Goal: Information Seeking & Learning: Learn about a topic

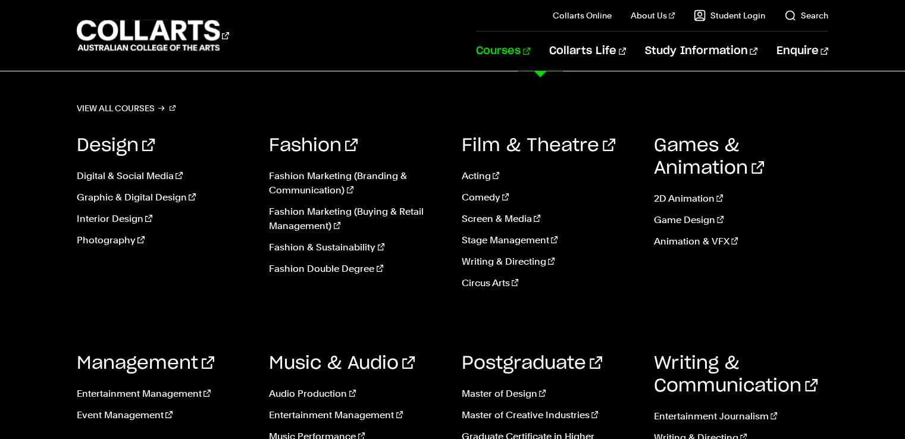
click at [530, 48] on link "Courses" at bounding box center [503, 51] width 54 height 39
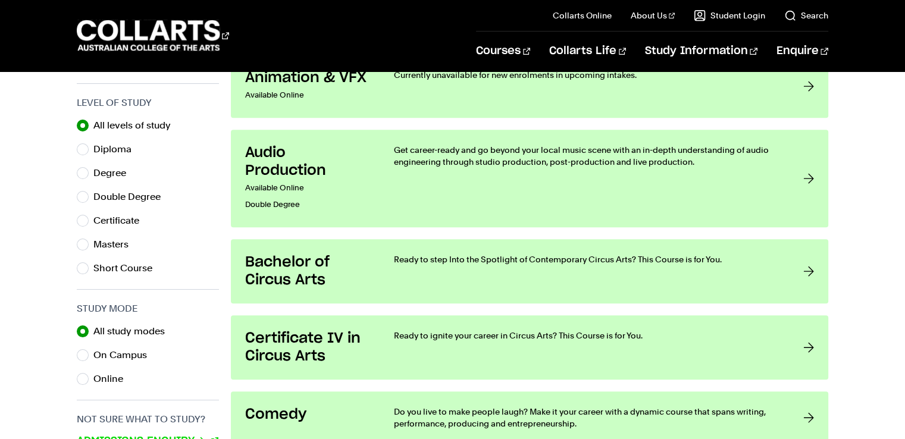
scroll to position [607, 0]
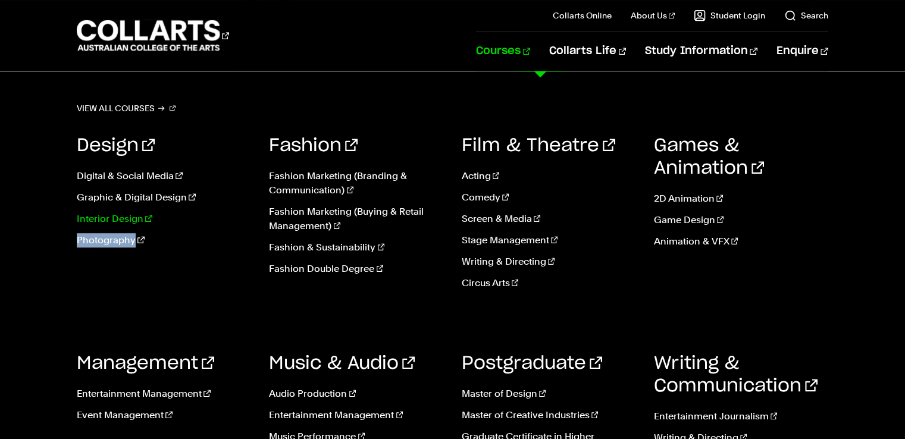
drag, startPoint x: 183, startPoint y: 306, endPoint x: 231, endPoint y: 212, distance: 105.6
click at [231, 212] on div "Design Digital & Social Media Graphic & Digital Design Interior Design Photogra…" at bounding box center [164, 217] width 174 height 200
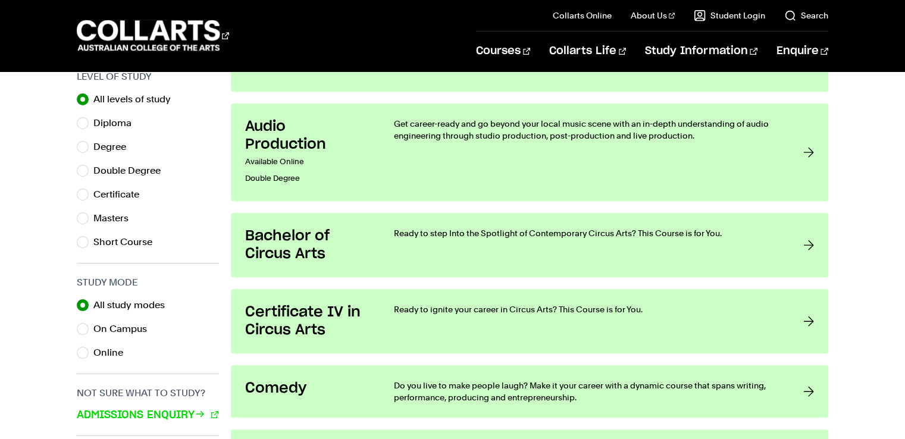
scroll to position [607, 0]
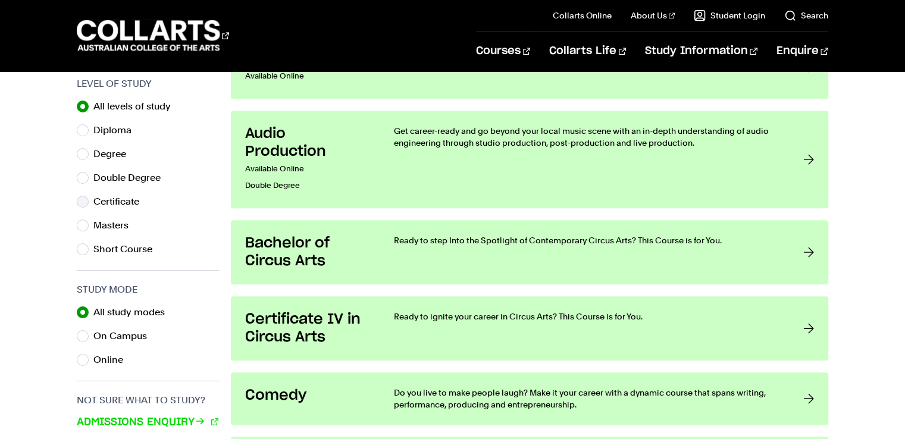
click at [95, 200] on label "Certificate" at bounding box center [120, 201] width 55 height 17
click at [89, 200] on input "Certificate" at bounding box center [83, 202] width 12 height 12
radio input "true"
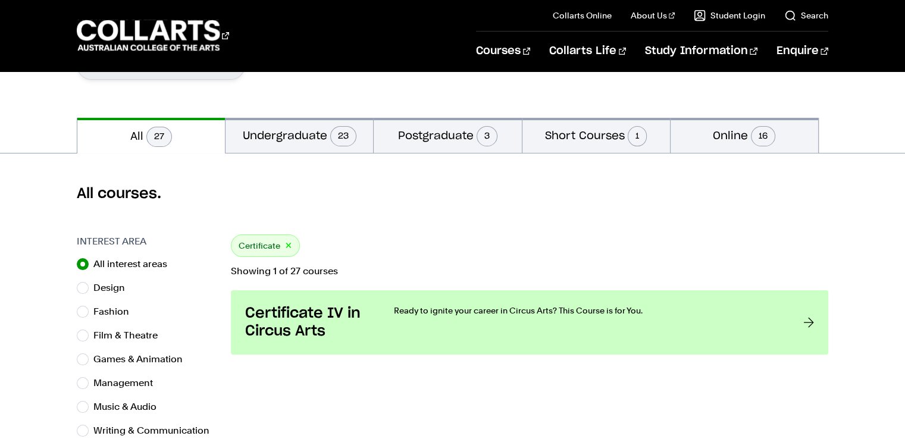
scroll to position [255, 0]
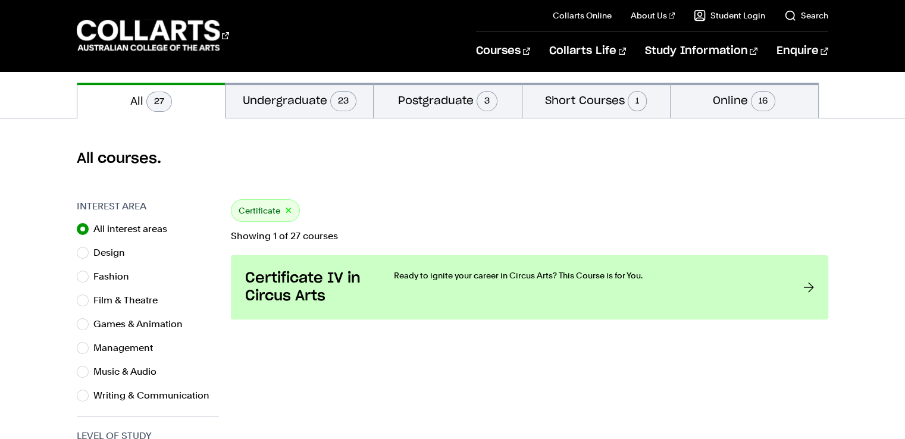
click at [303, 232] on p "Showing 1 of 27 courses" at bounding box center [529, 236] width 597 height 10
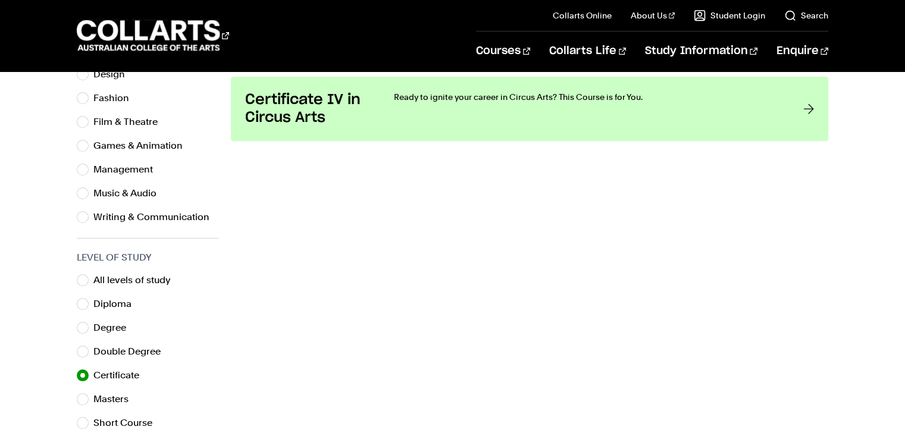
scroll to position [314, 0]
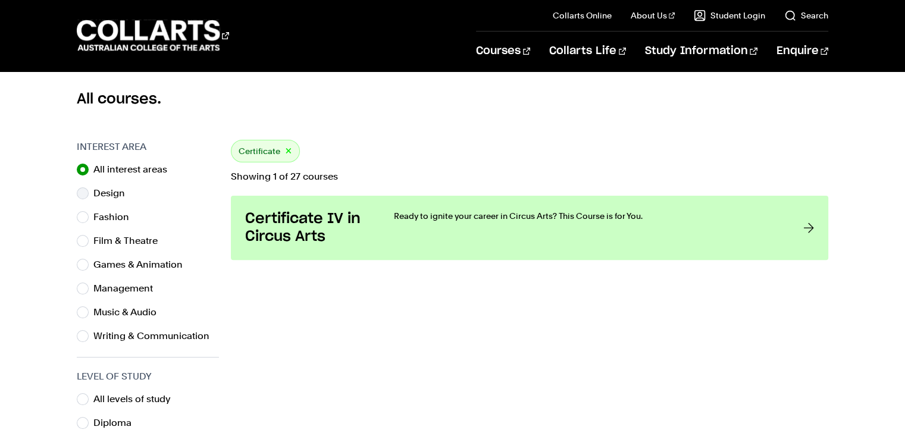
click at [102, 190] on label "Design" at bounding box center [113, 193] width 41 height 17
click at [89, 190] on input "Design" at bounding box center [83, 193] width 12 height 12
radio input "true"
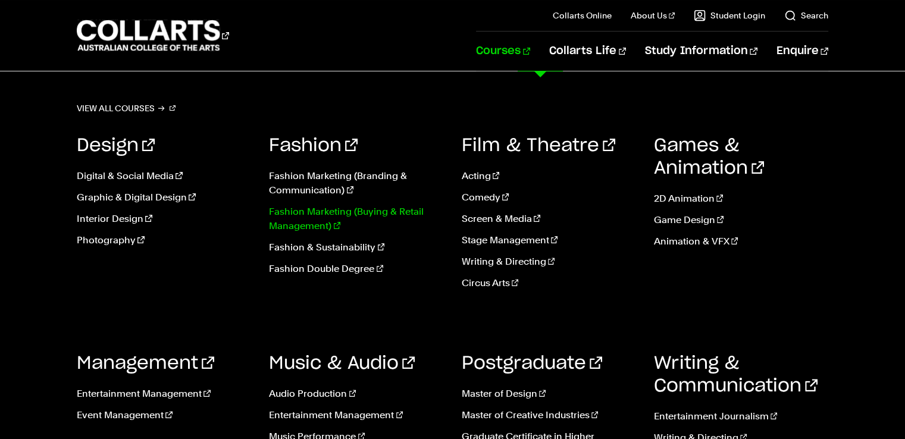
click at [333, 224] on link "Fashion Marketing (Buying & Retail Management)" at bounding box center [356, 219] width 174 height 29
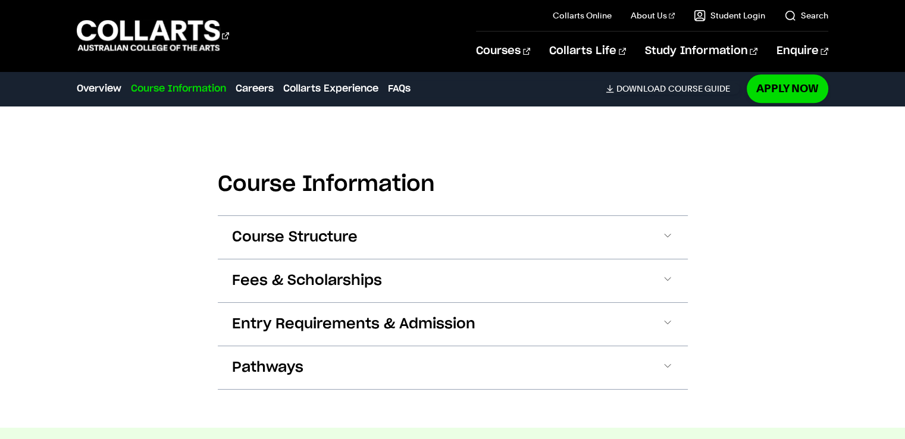
scroll to position [1130, 0]
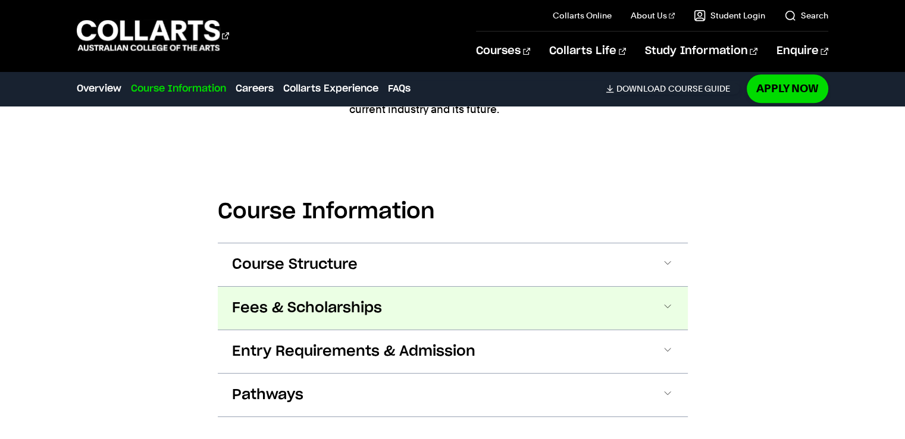
click at [304, 312] on span "Fees & Scholarships" at bounding box center [307, 308] width 150 height 19
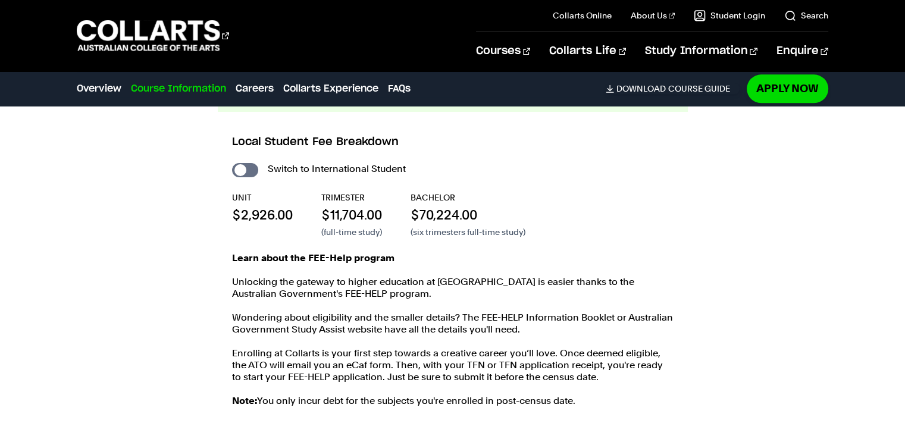
scroll to position [1368, 0]
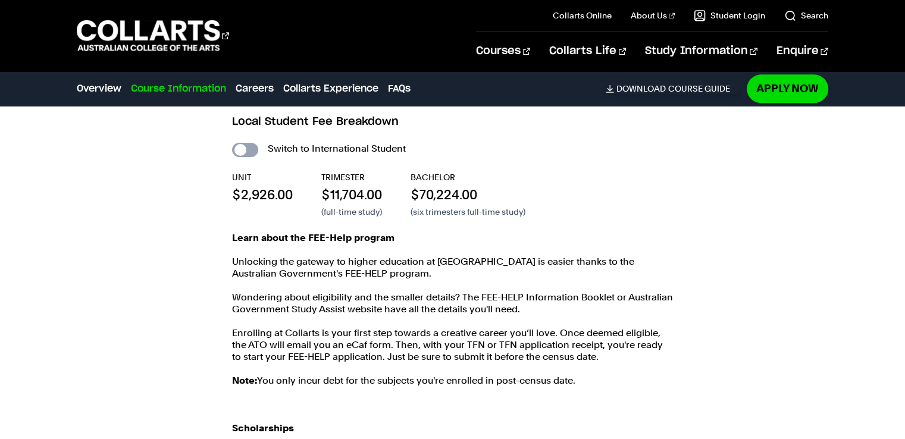
click at [251, 148] on input "International Student" at bounding box center [245, 150] width 26 height 14
checkbox input "true"
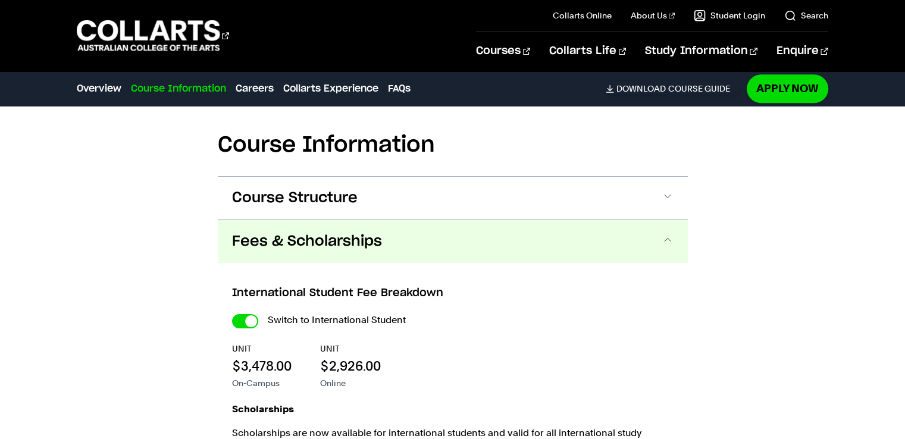
scroll to position [1190, 0]
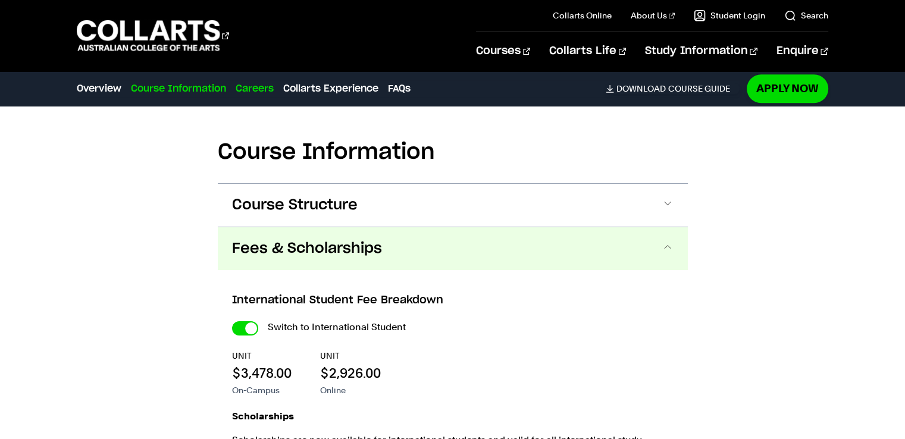
click at [255, 91] on link "Careers" at bounding box center [255, 88] width 38 height 14
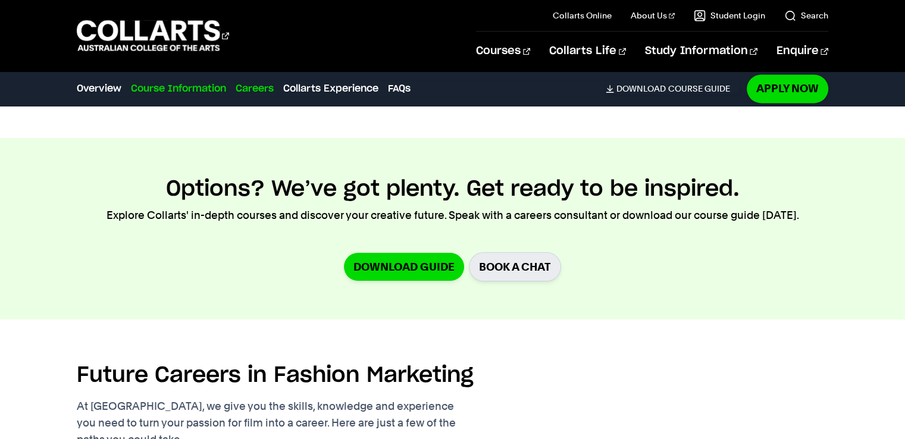
scroll to position [2105, 0]
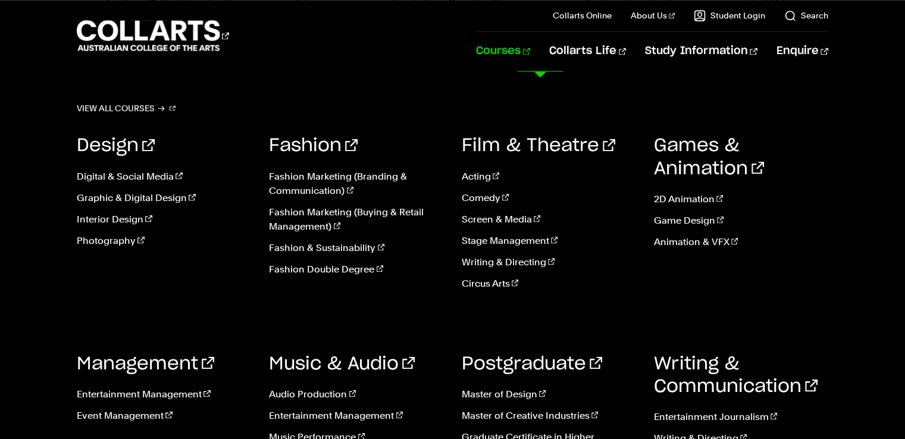
click at [530, 53] on link "Courses" at bounding box center [503, 51] width 54 height 39
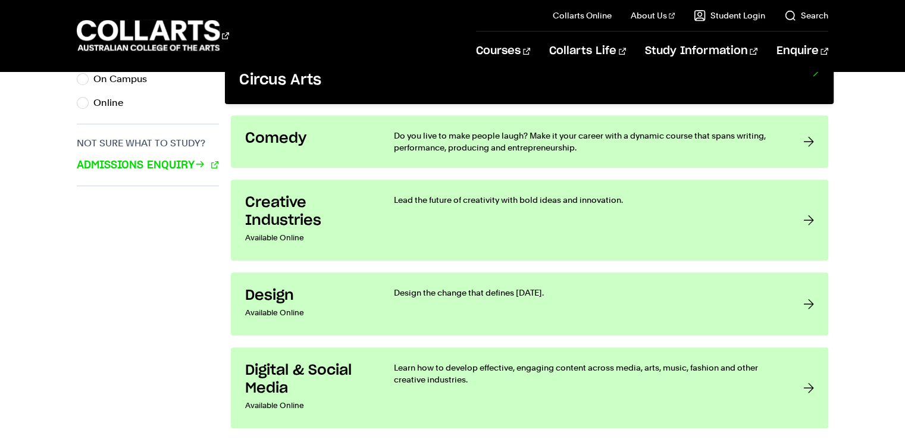
scroll to position [892, 0]
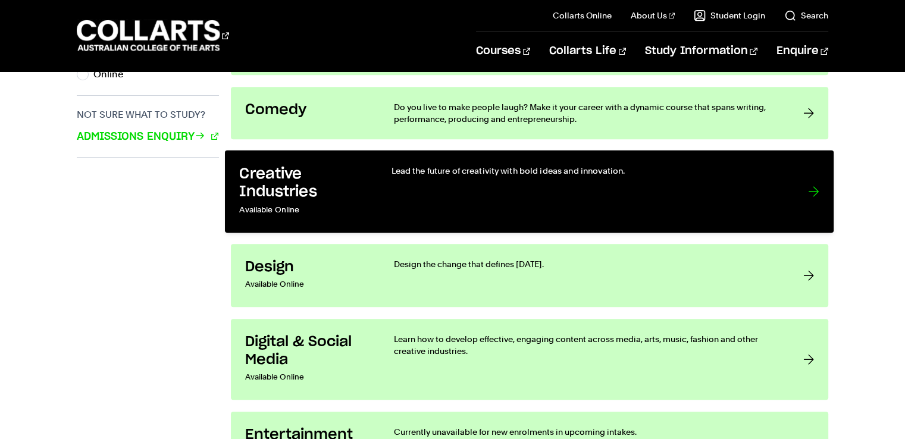
click at [261, 189] on h3 "Creative Industries" at bounding box center [303, 183] width 127 height 36
